Goal: Check status: Check status

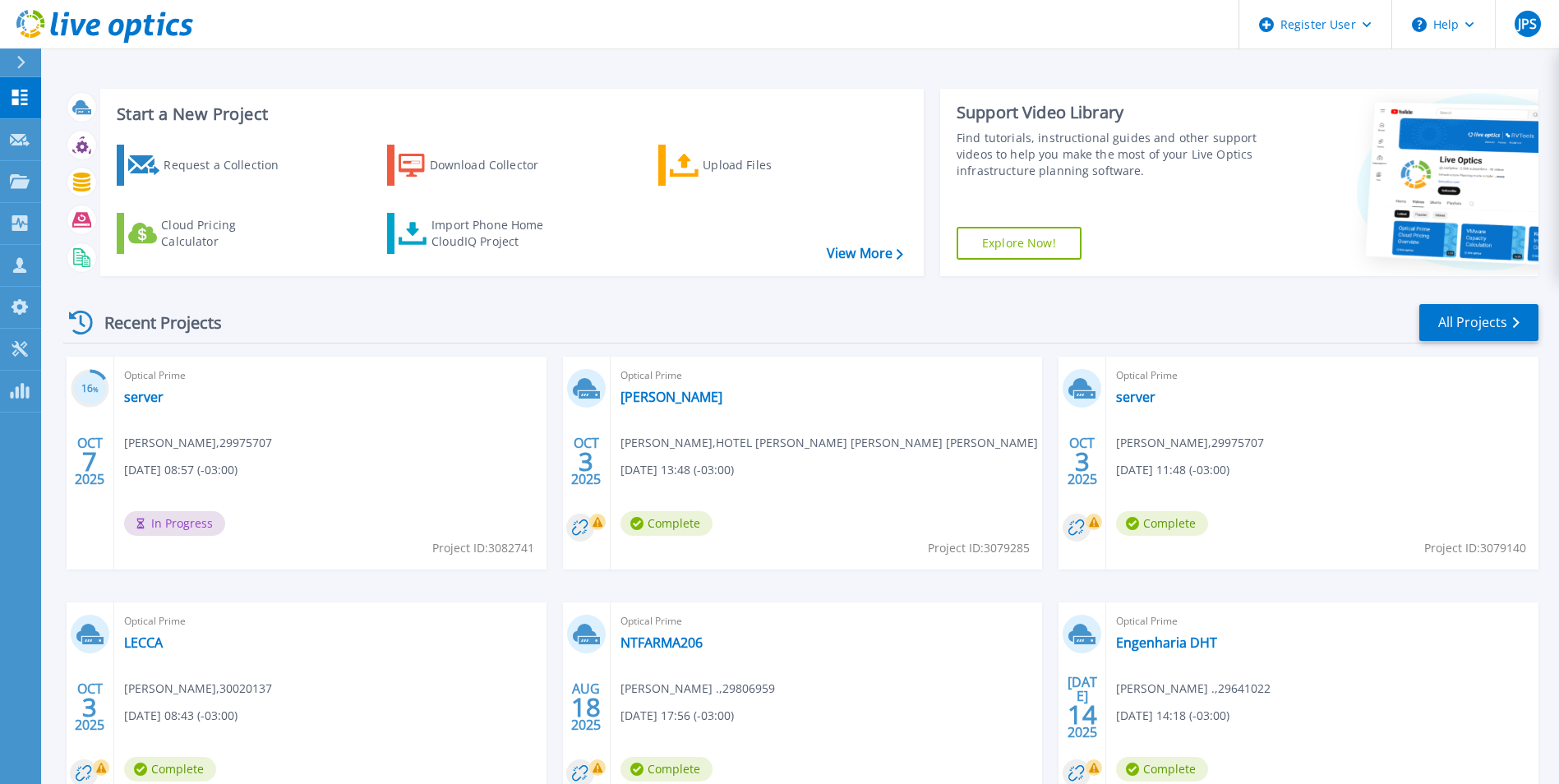
click at [547, 306] on div "Recent Projects All Projects" at bounding box center [801, 322] width 1476 height 41
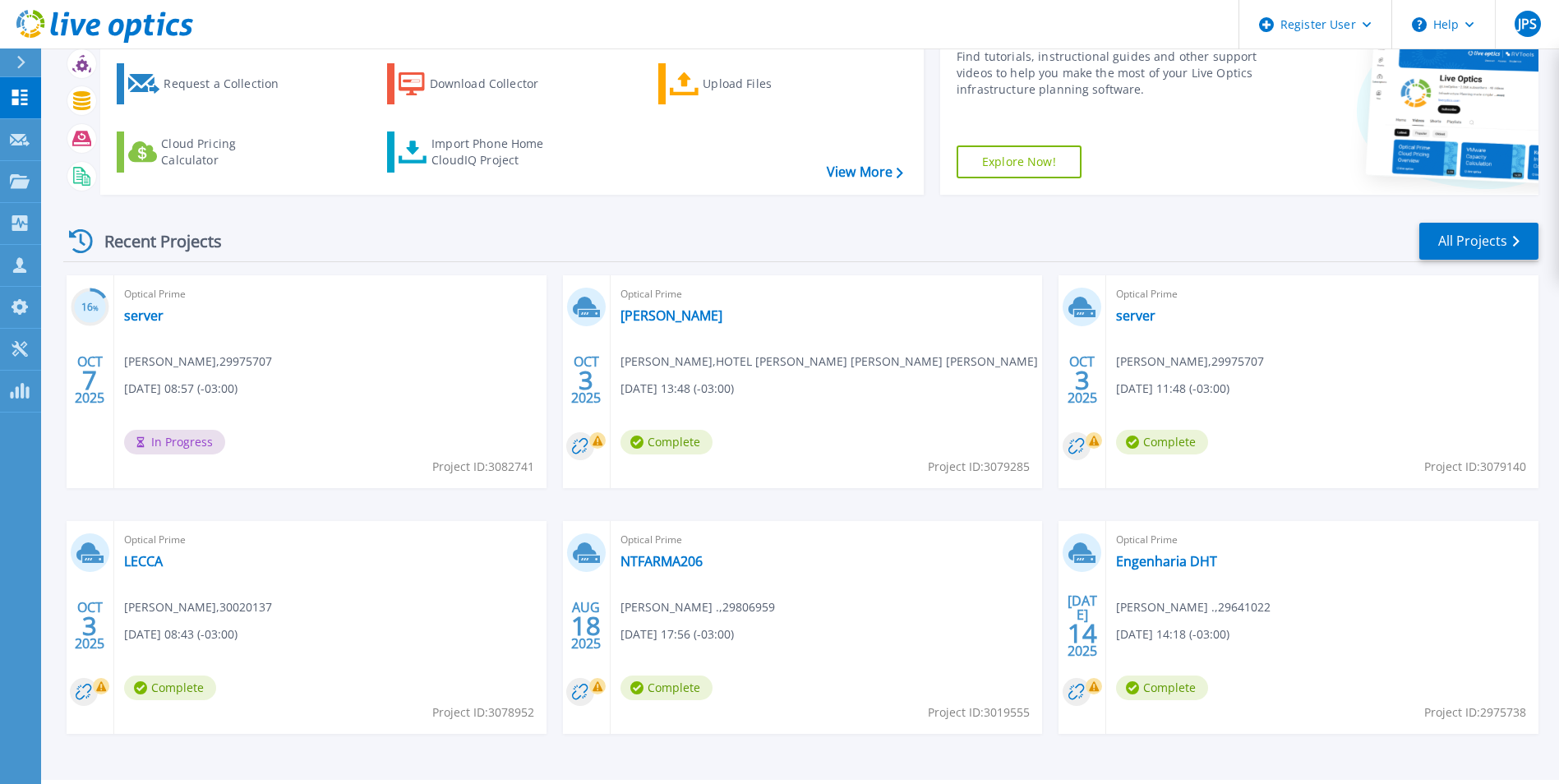
scroll to position [82, 0]
click at [155, 312] on link "server" at bounding box center [144, 314] width 40 height 16
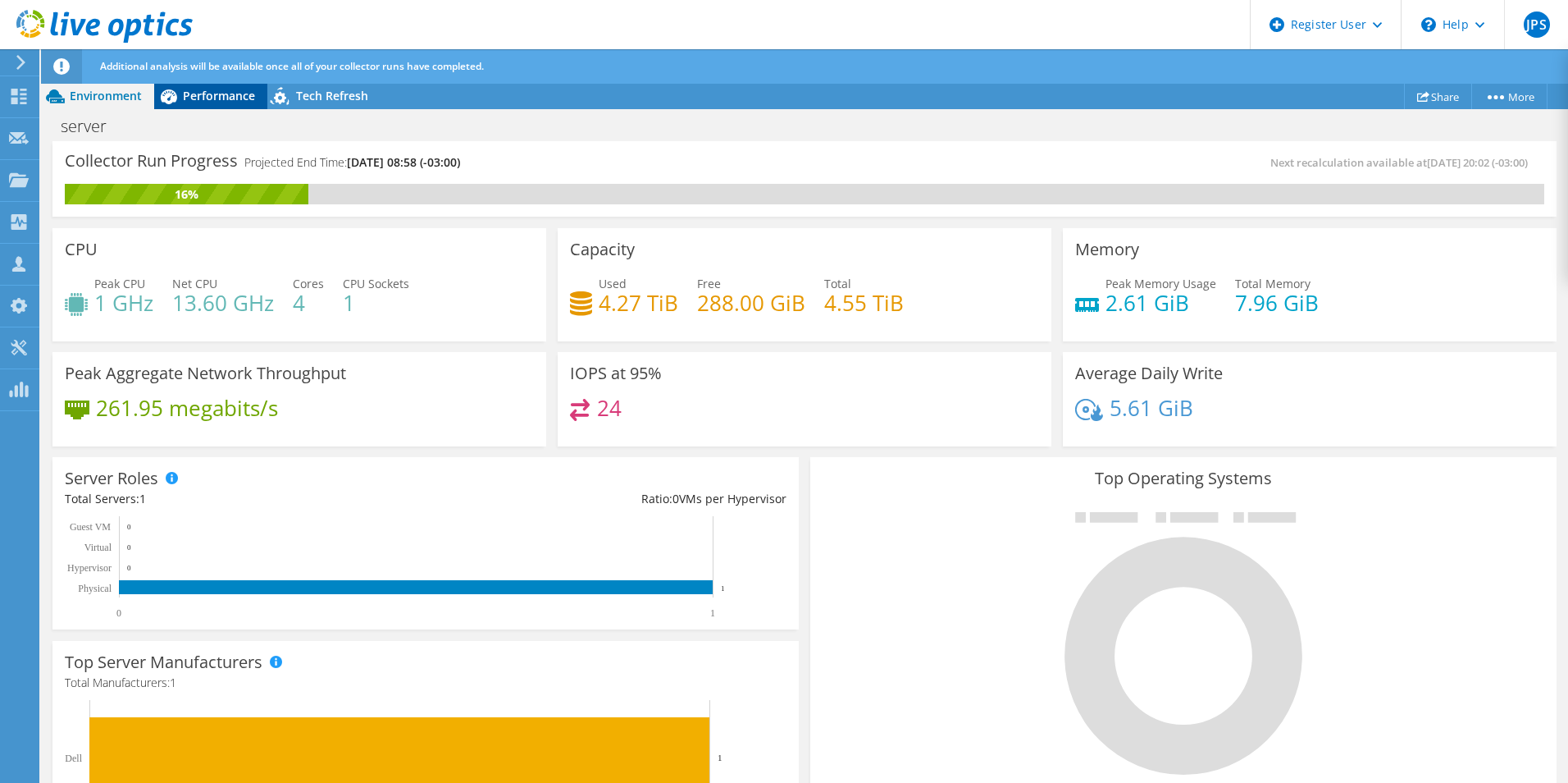
click at [201, 95] on span "Performance" at bounding box center [219, 95] width 72 height 15
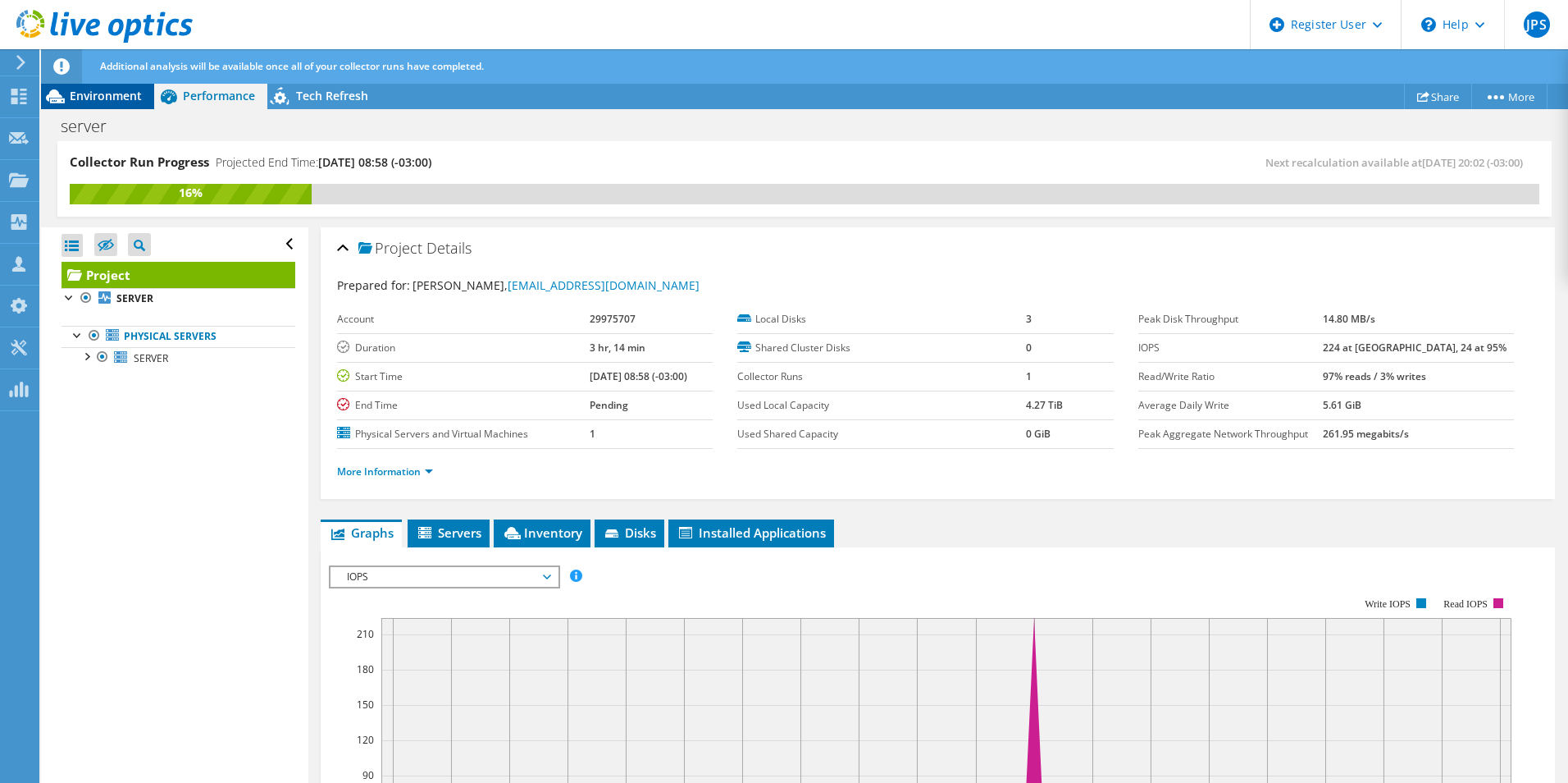
click at [97, 97] on span "Environment" at bounding box center [105, 95] width 72 height 15
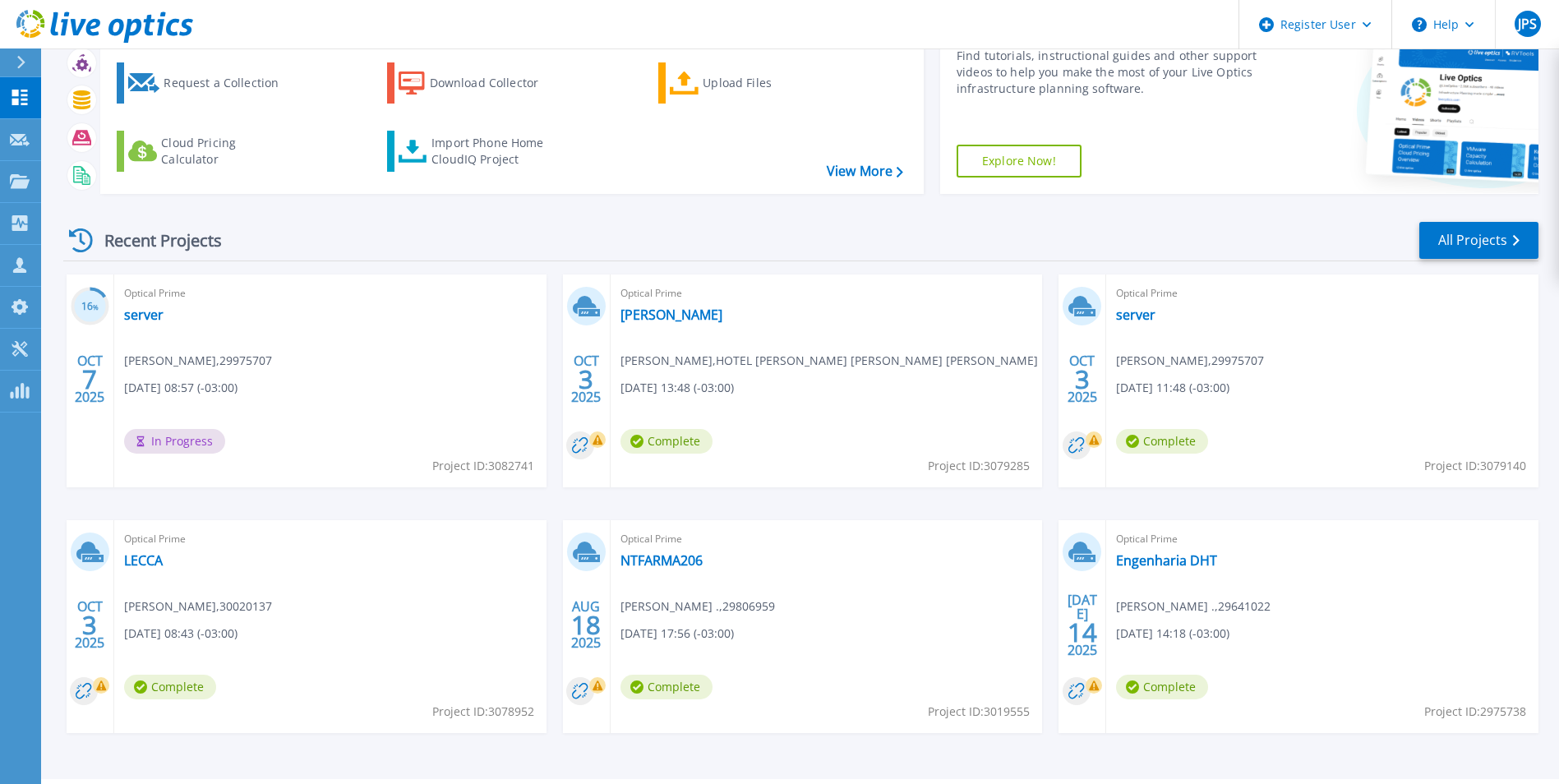
scroll to position [126, 0]
